Goal: Navigation & Orientation: Go to known website

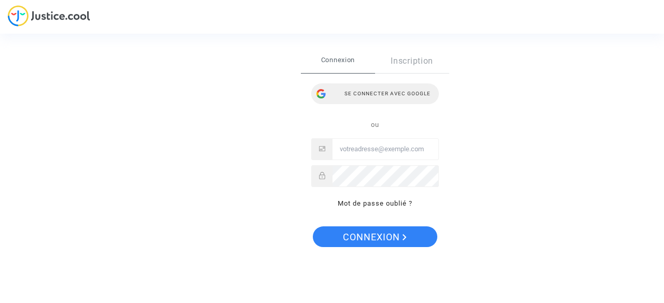
click at [333, 96] on div "Se connecter avec Google" at bounding box center [375, 94] width 128 height 21
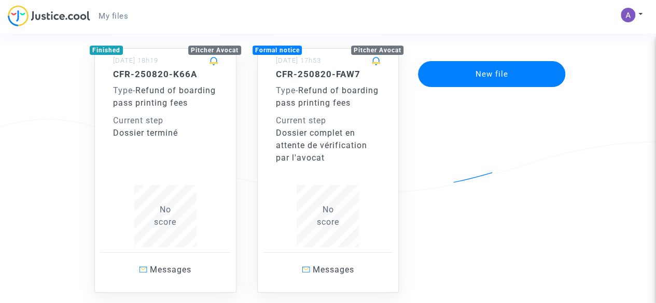
scroll to position [160, 0]
